Goal: Information Seeking & Learning: Find specific fact

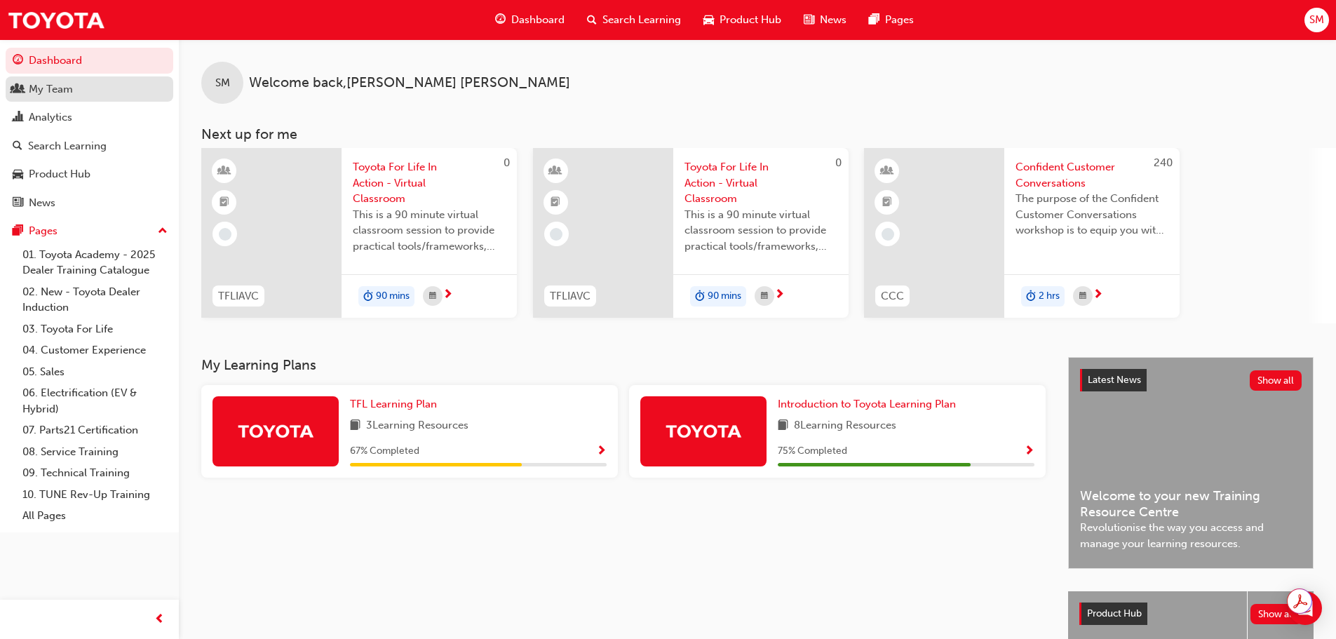
click at [65, 93] on div "My Team" at bounding box center [51, 89] width 44 height 16
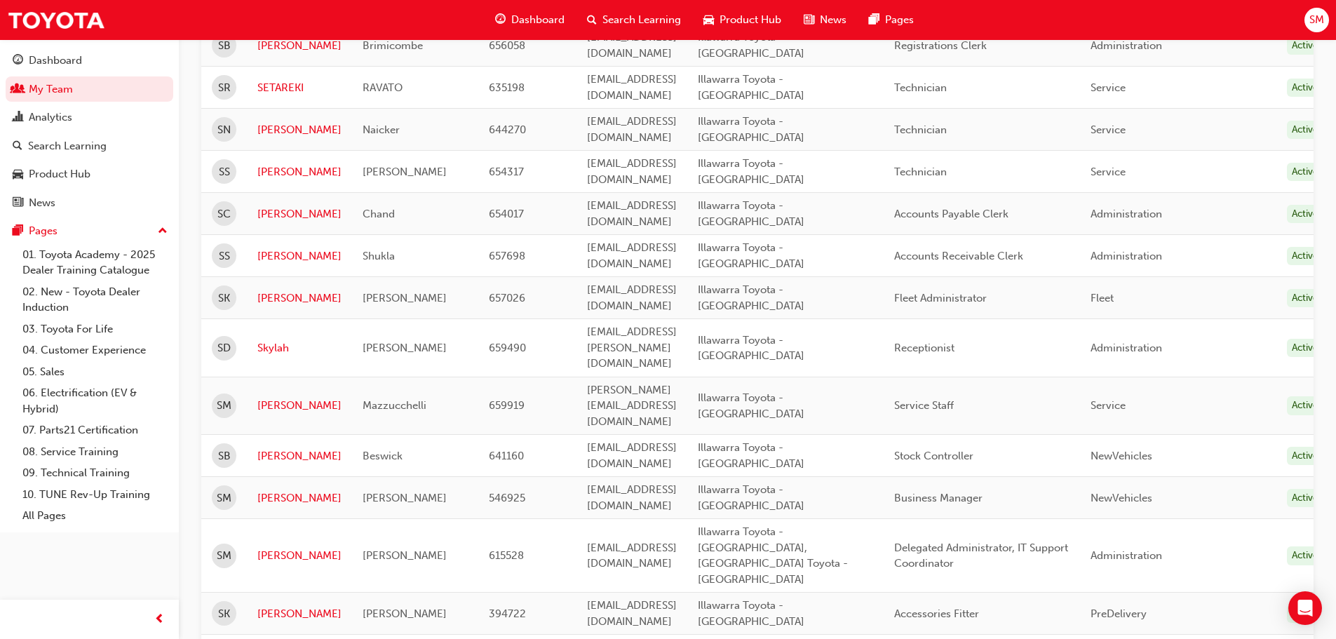
scroll to position [1242, 0]
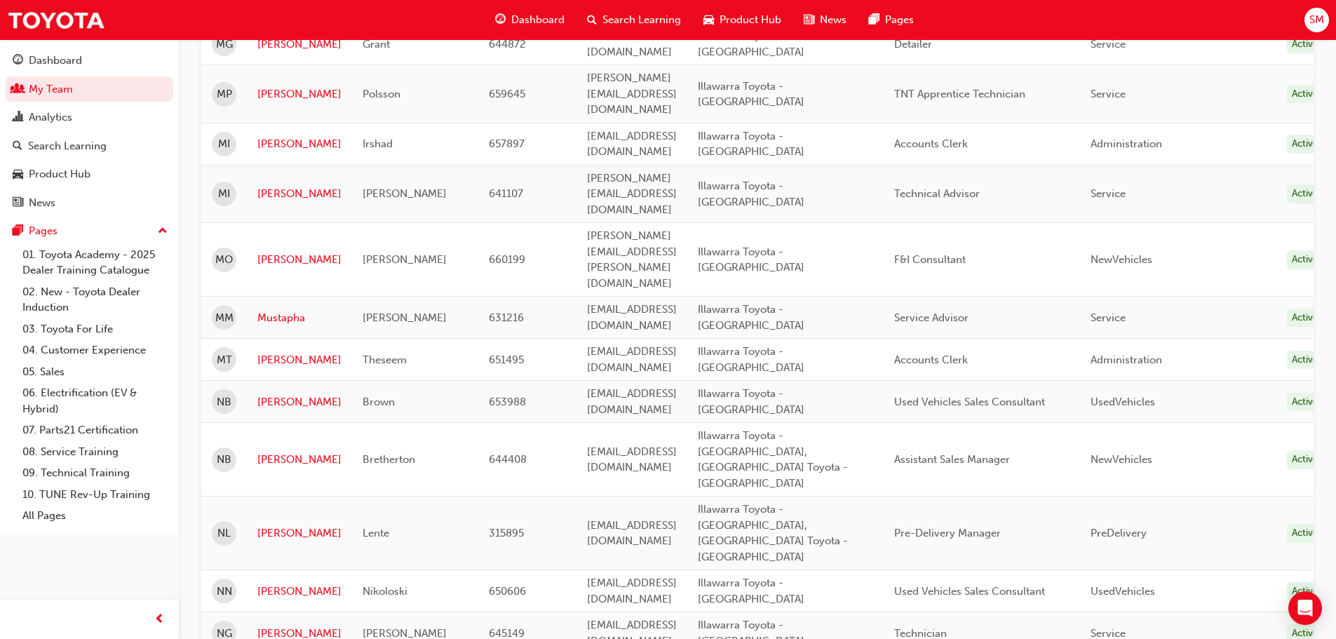
scroll to position [1964, 0]
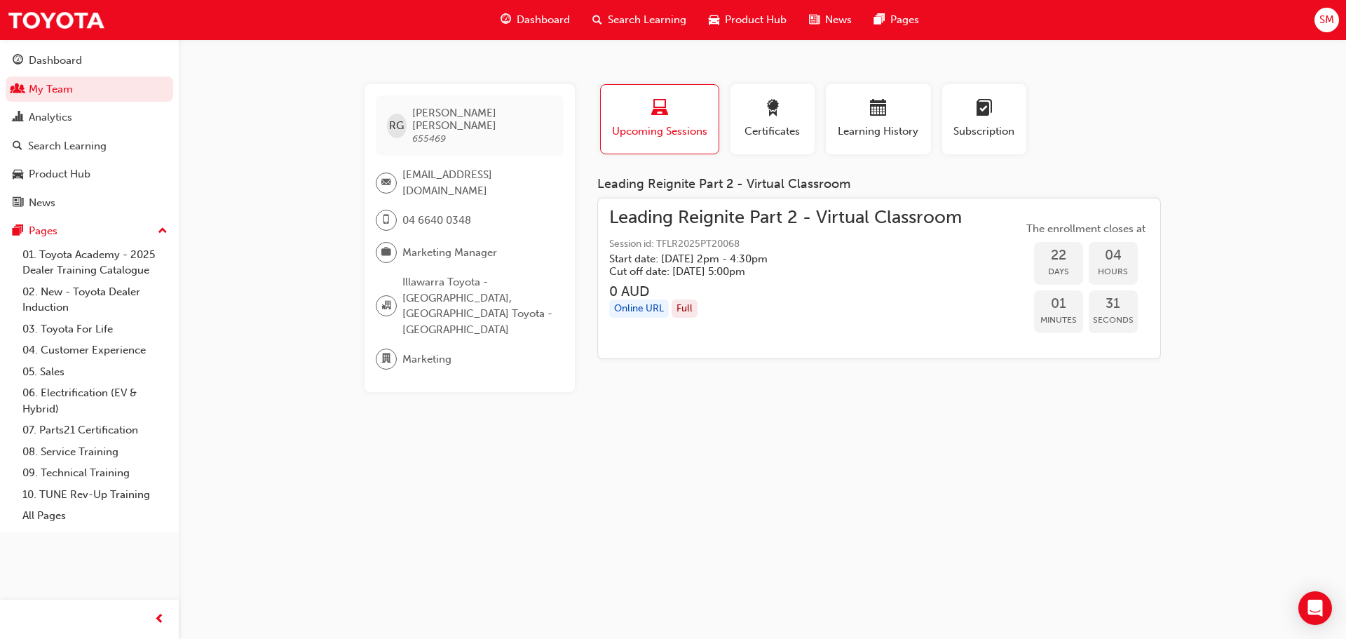
click at [706, 250] on span "Session id: TFLR2025PT20068" at bounding box center [785, 244] width 353 height 16
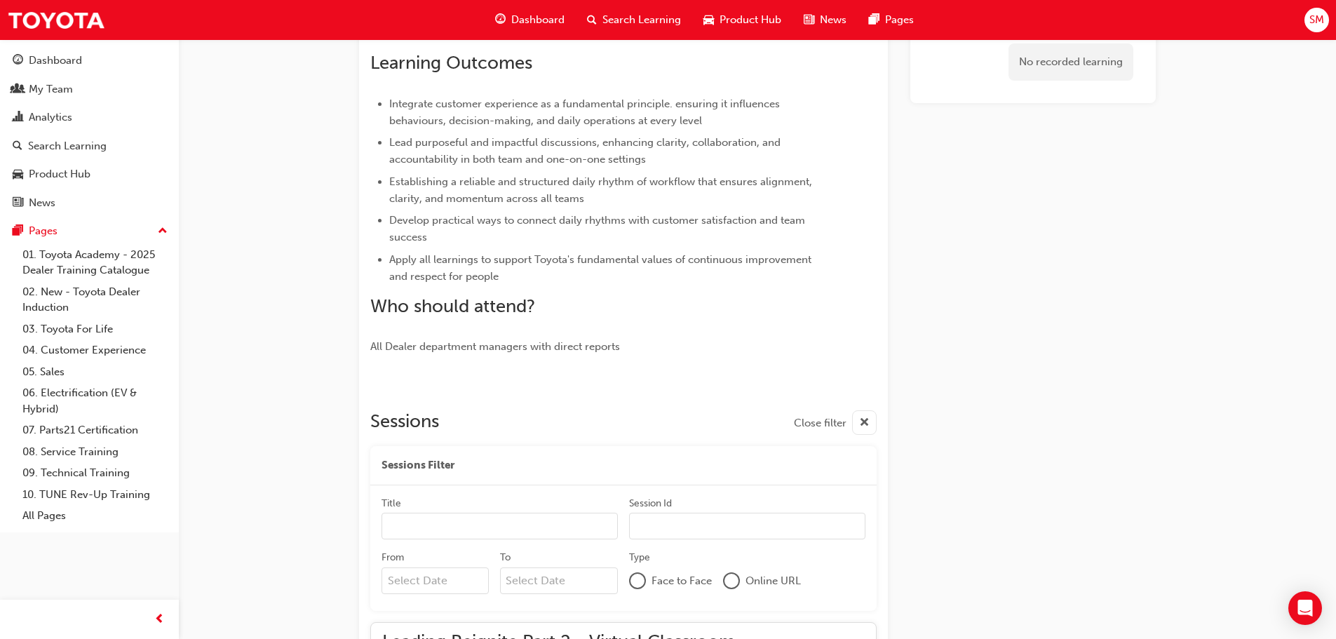
scroll to position [5390, 0]
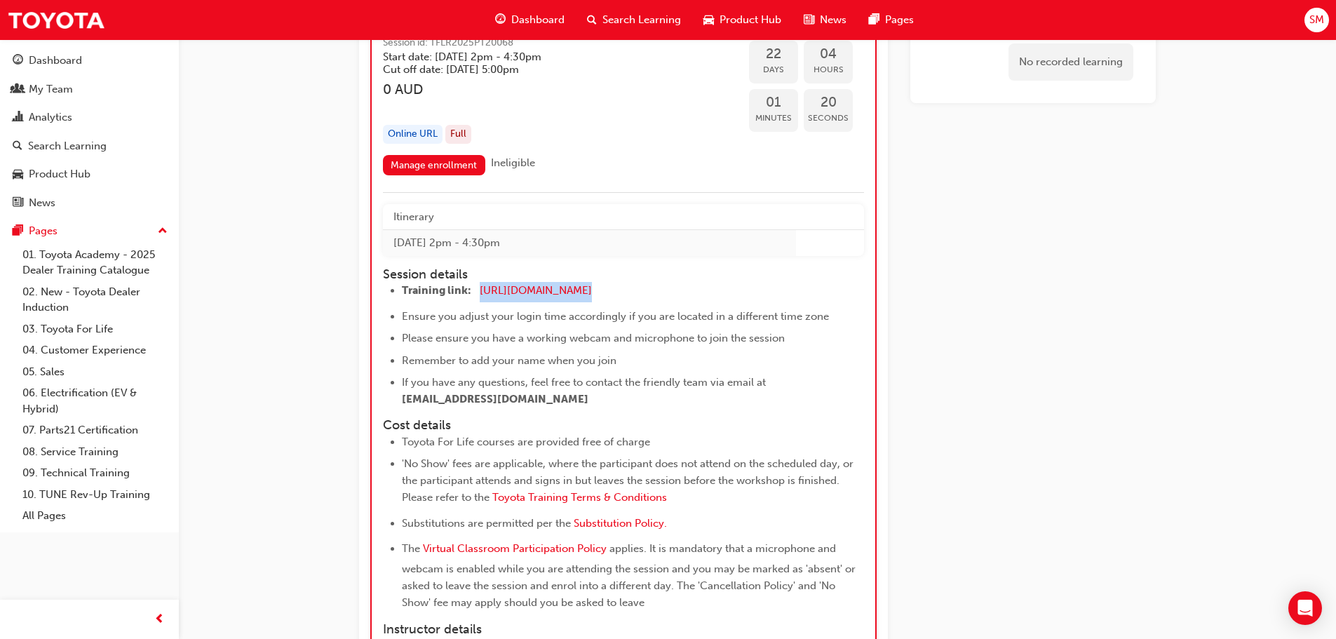
drag, startPoint x: 637, startPoint y: 308, endPoint x: 481, endPoint y: 314, distance: 156.4
click at [481, 302] on li "Training link: [URL][DOMAIN_NAME] ​" at bounding box center [620, 292] width 437 height 20
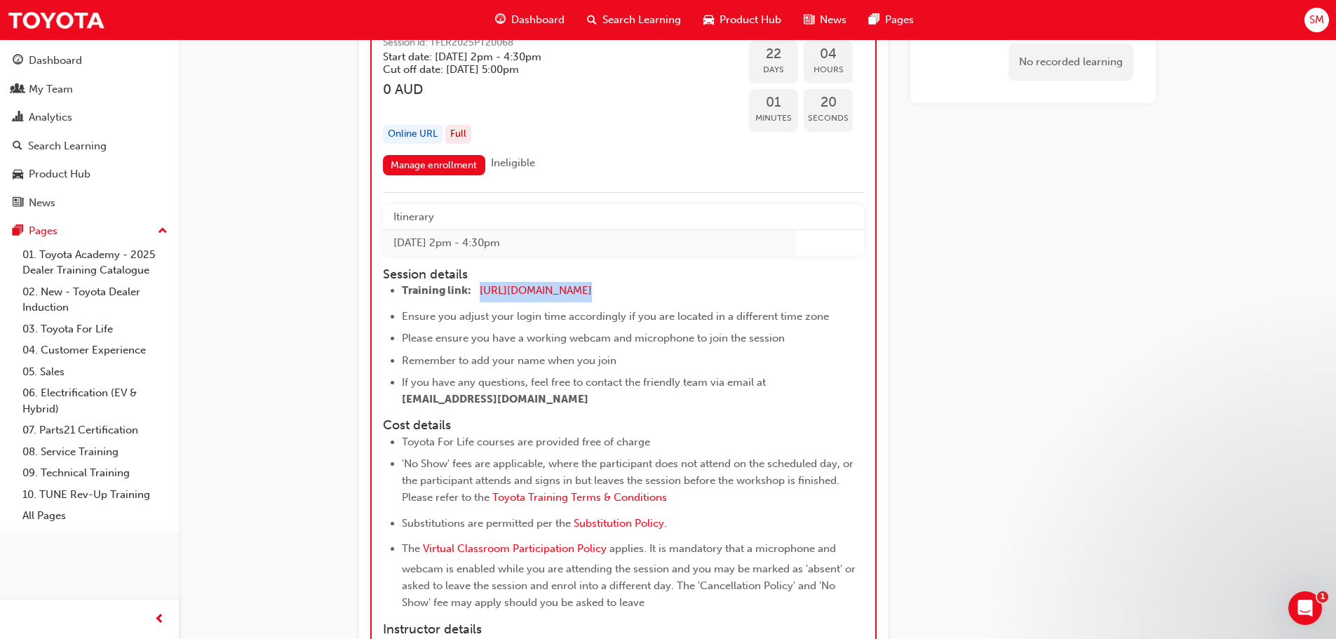
scroll to position [0, 0]
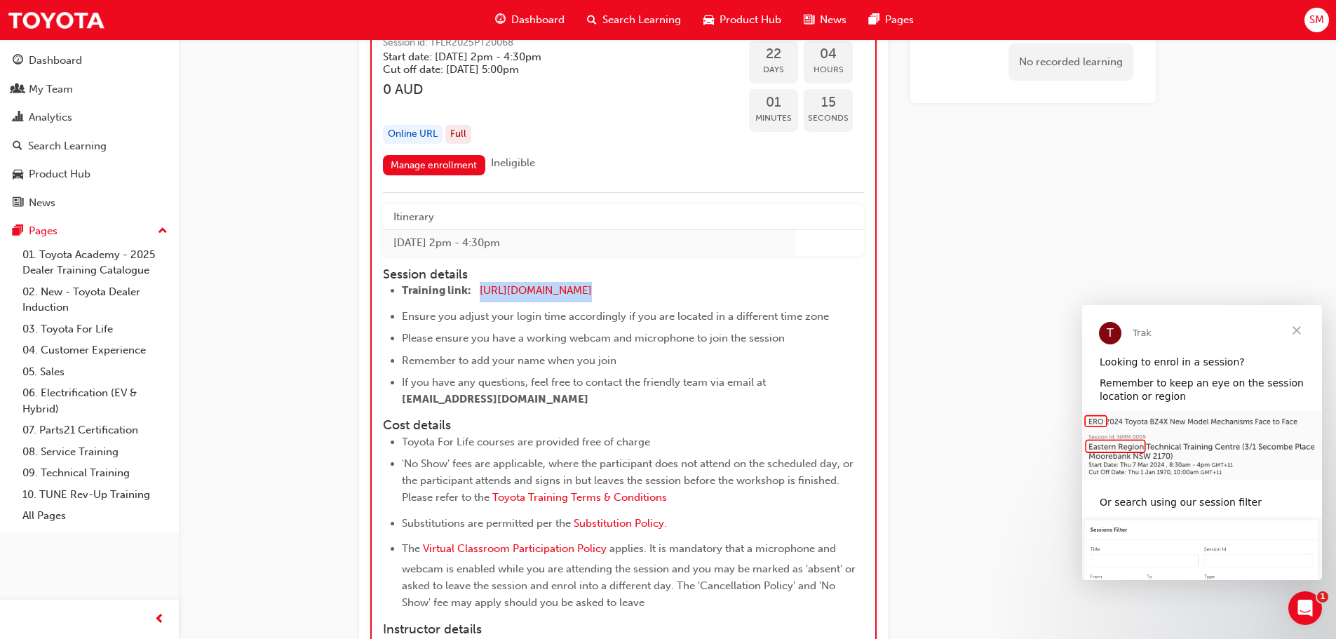
copy li "[URL][DOMAIN_NAME]"
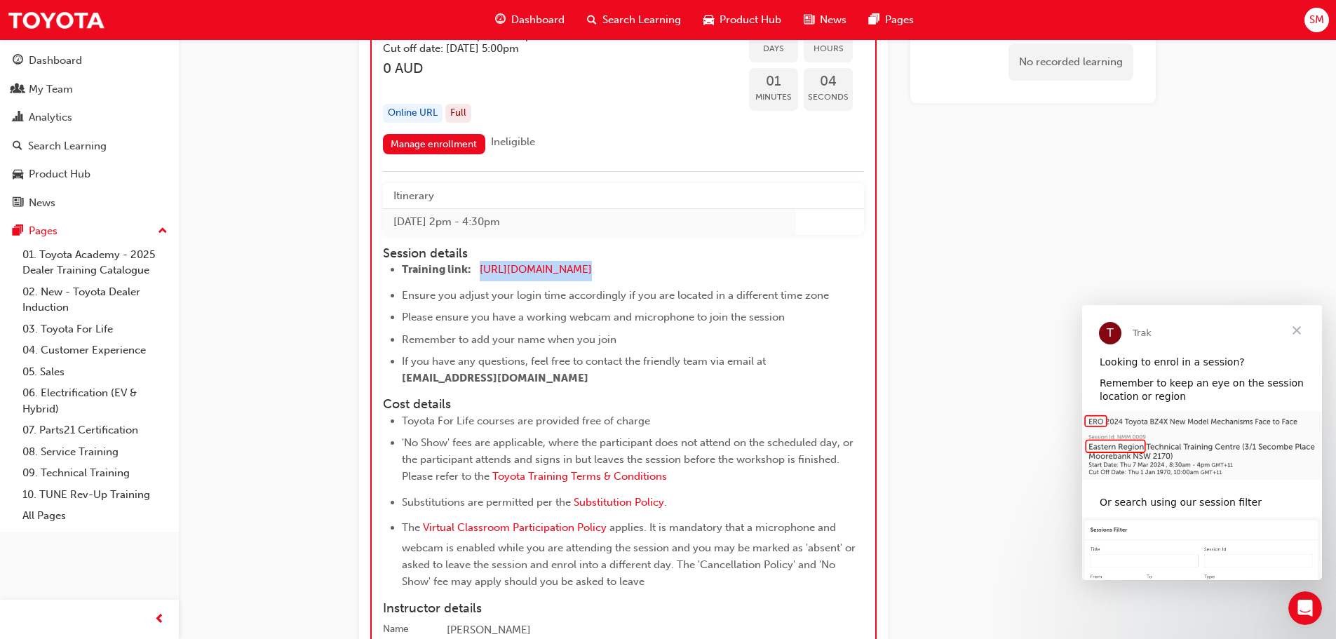
scroll to position [5390, 0]
